Goal: Book appointment/travel/reservation

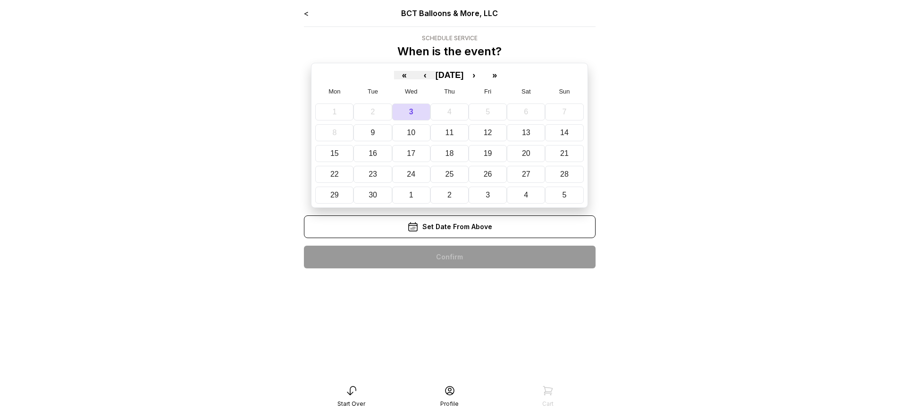
click at [449, 257] on div "< BCT Balloons & More, LLC Schedule Service When is the event? « ‹ [DATE] › » M…" at bounding box center [450, 142] width 292 height 268
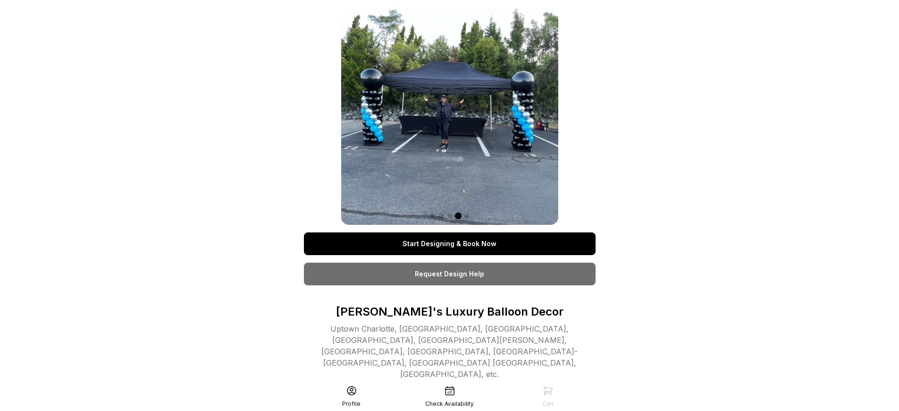
click at [449, 244] on link "Start Designing & Book Now" at bounding box center [450, 243] width 292 height 23
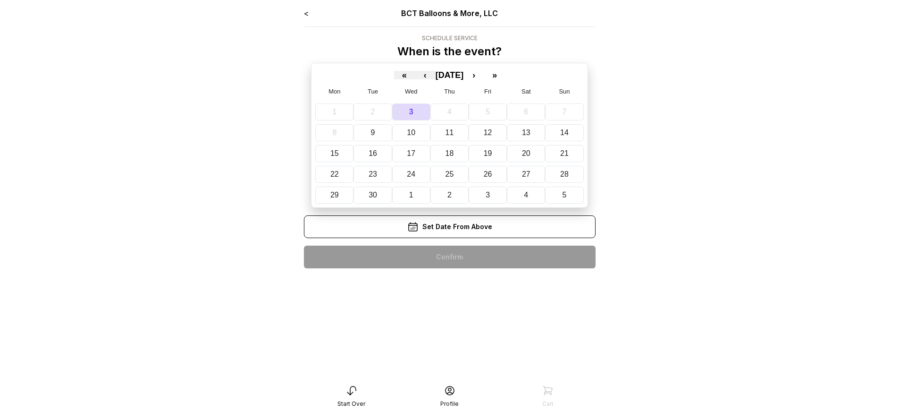
scroll to position [19, 0]
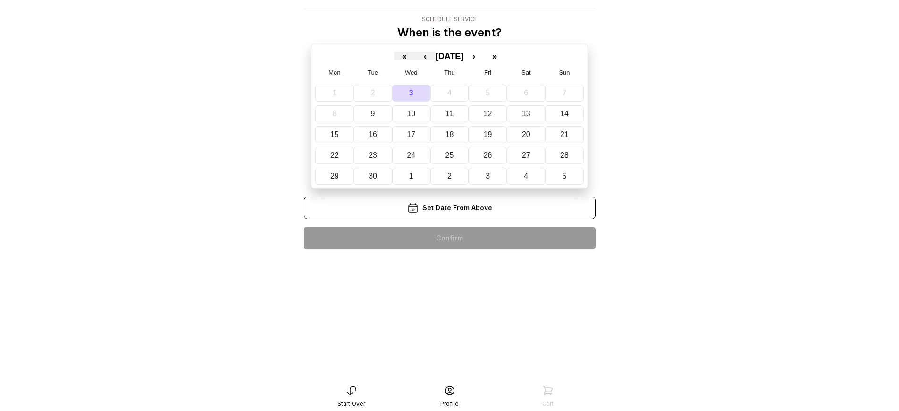
click at [449, 238] on div "< BCT Balloons & More, LLC Schedule Service When is the event? « ‹ [DATE] › » M…" at bounding box center [450, 123] width 292 height 268
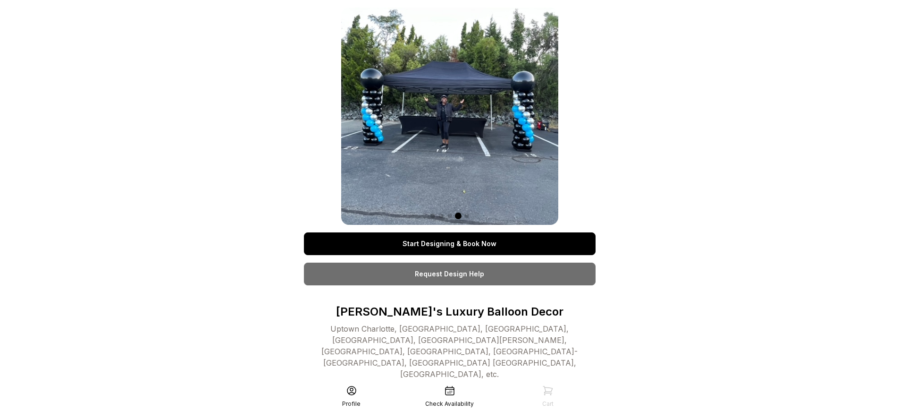
click at [449, 244] on link "Start Designing & Book Now" at bounding box center [450, 243] width 292 height 23
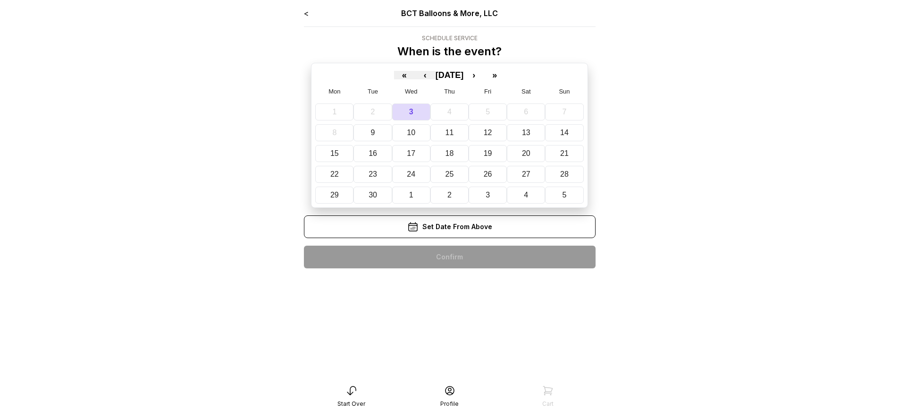
click at [449, 257] on div "< BCT Balloons & More, LLC Schedule Service When is the event? « ‹ [DATE] › » M…" at bounding box center [450, 142] width 292 height 268
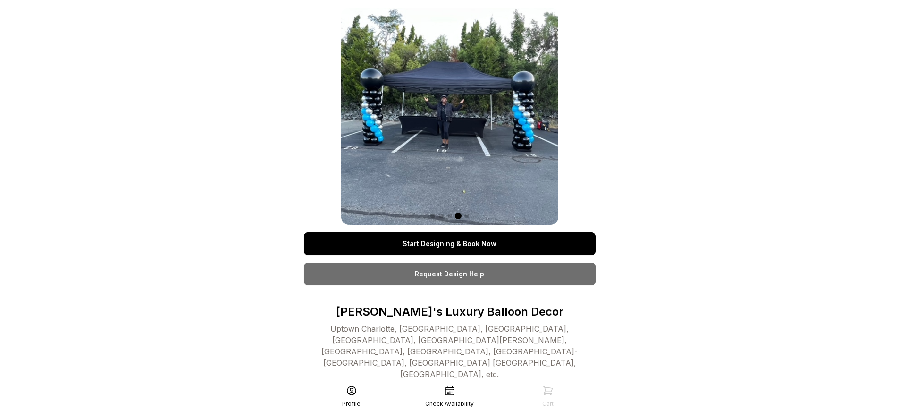
click at [449, 244] on link "Start Designing & Book Now" at bounding box center [450, 243] width 292 height 23
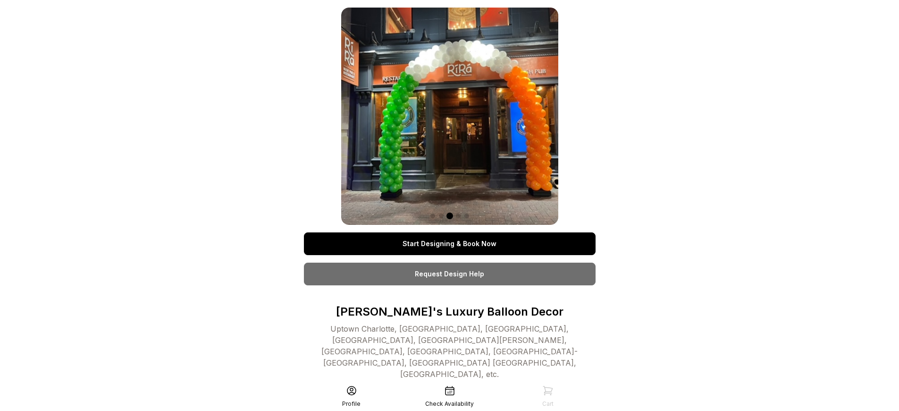
click at [449, 244] on link "Start Designing & Book Now" at bounding box center [450, 243] width 292 height 23
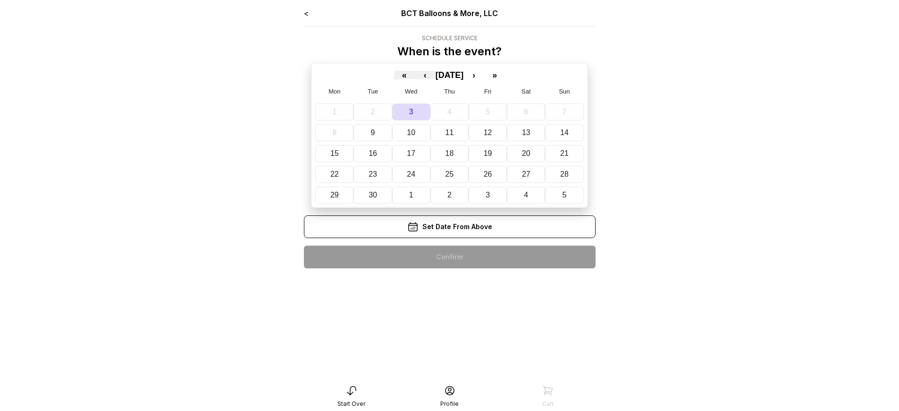
click at [449, 257] on div "< BCT Balloons & More, LLC Schedule Service When is the event? « ‹ September 20…" at bounding box center [450, 142] width 292 height 268
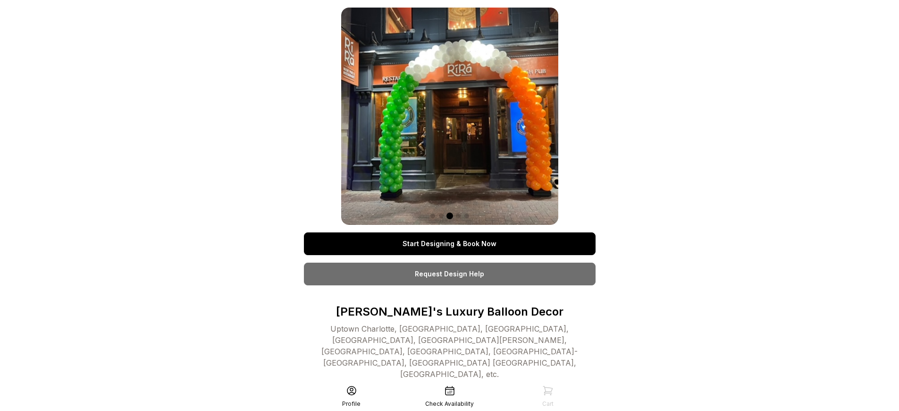
click at [449, 244] on link "Start Designing & Book Now" at bounding box center [450, 243] width 292 height 23
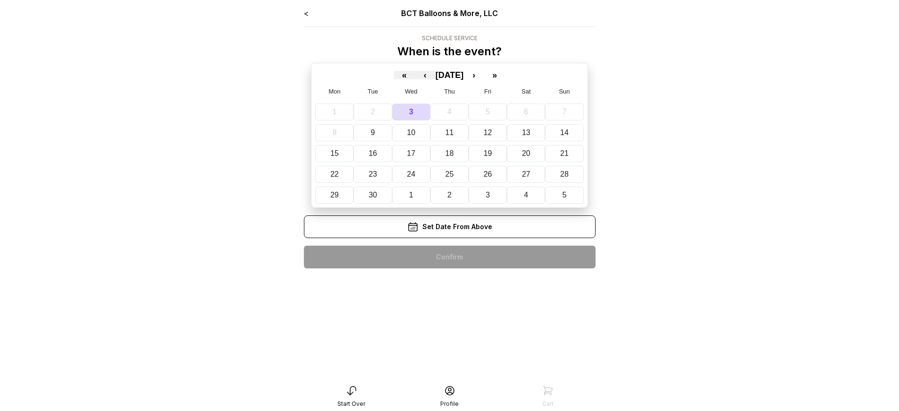
click at [449, 257] on div "< BCT Balloons & More, LLC Schedule Service When is the event? « ‹ September 20…" at bounding box center [450, 142] width 292 height 268
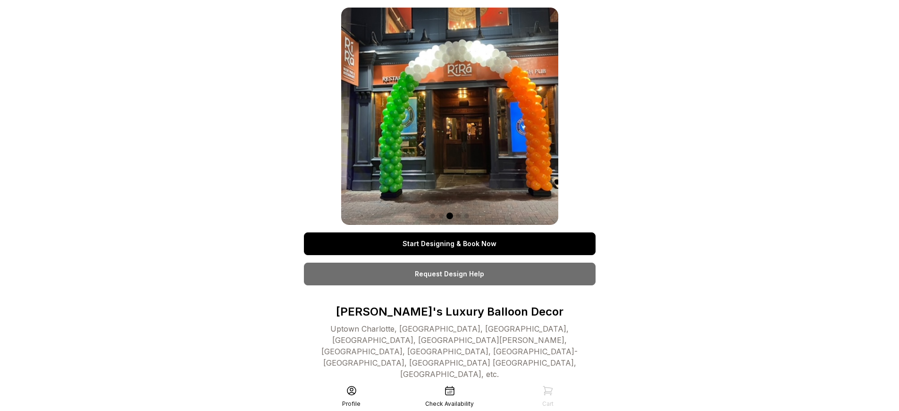
click at [449, 244] on link "Start Designing & Book Now" at bounding box center [450, 243] width 292 height 23
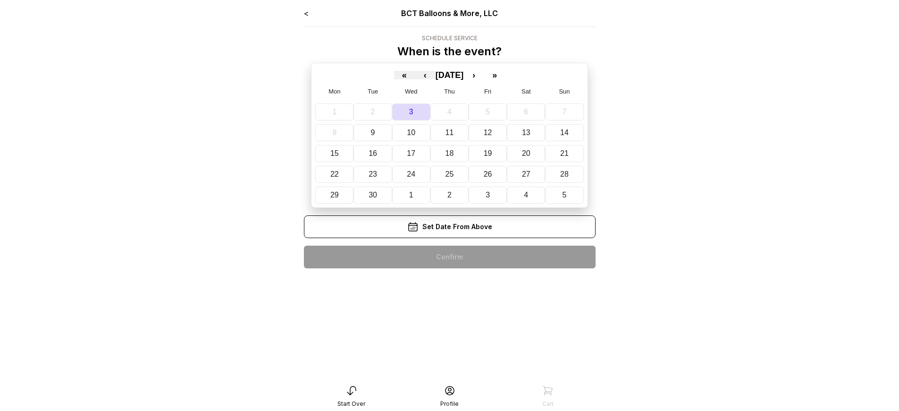
click at [449, 257] on div "< BCT Balloons & More, LLC Schedule Service When is the event? « ‹ September 20…" at bounding box center [450, 142] width 292 height 268
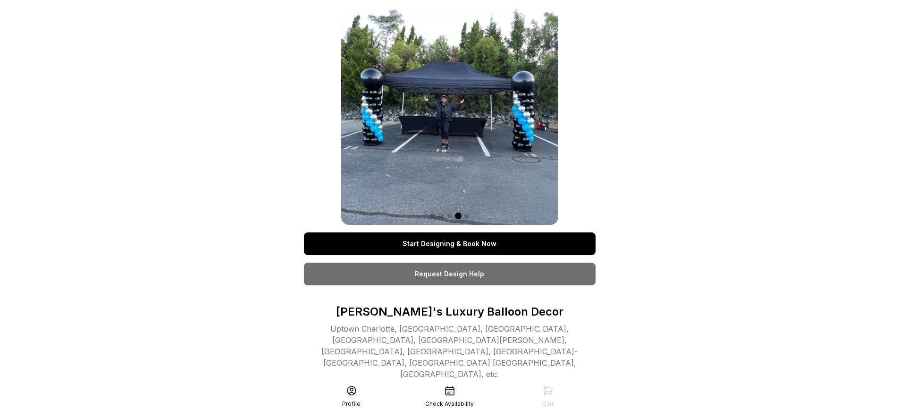
click at [449, 244] on link "Start Designing & Book Now" at bounding box center [450, 243] width 292 height 23
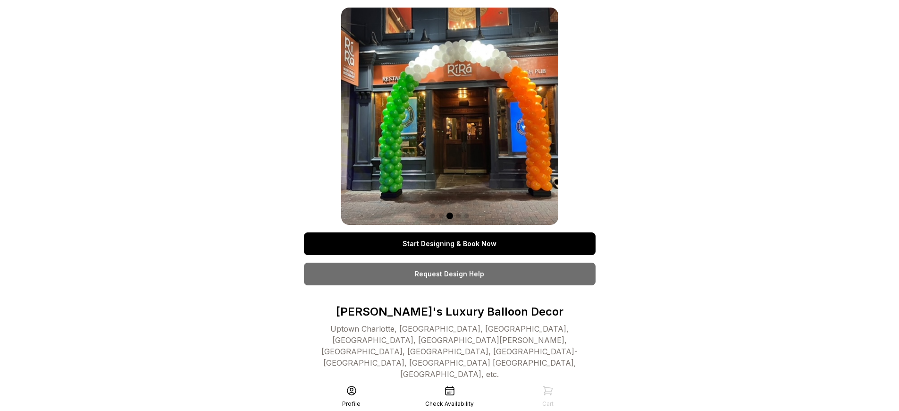
click at [449, 244] on link "Start Designing & Book Now" at bounding box center [450, 243] width 292 height 23
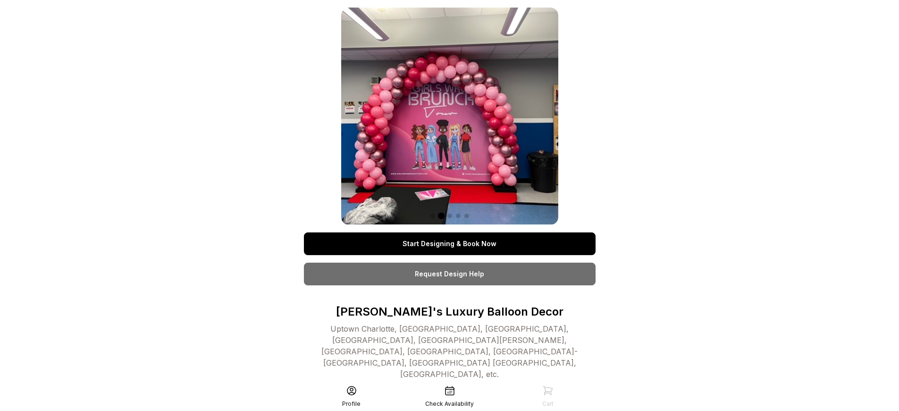
click at [449, 244] on link "Start Designing & Book Now" at bounding box center [450, 243] width 292 height 23
